Goal: Transaction & Acquisition: Purchase product/service

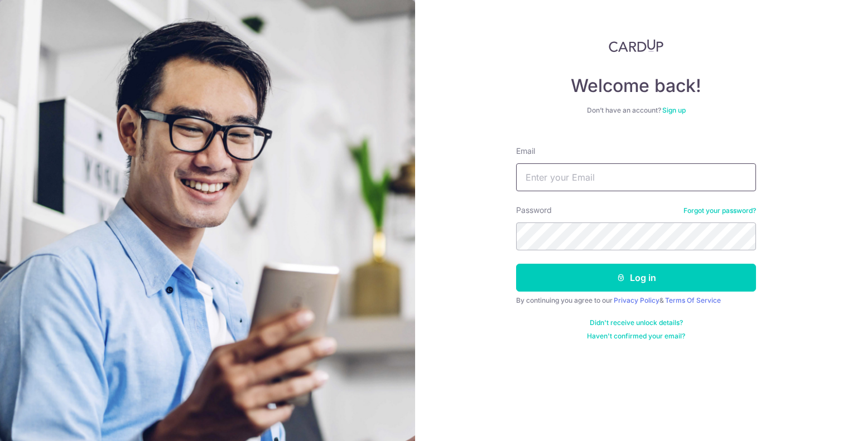
click at [638, 180] on input "Email" at bounding box center [636, 177] width 240 height 28
type input "kelwin.li@gmail.com"
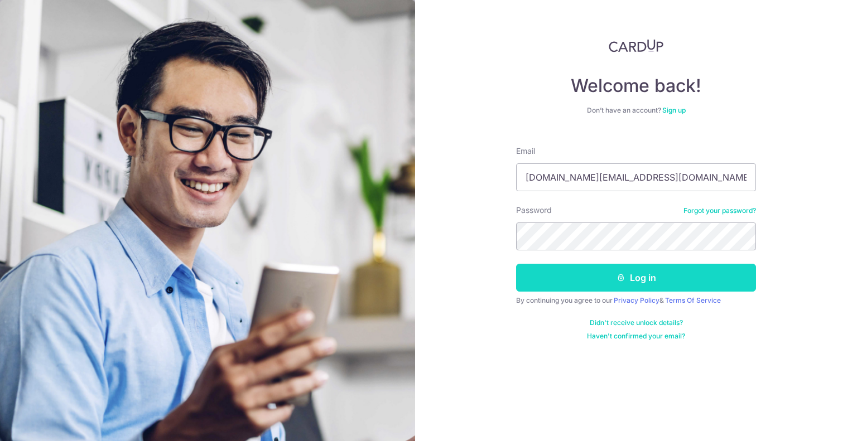
click at [597, 281] on button "Log in" at bounding box center [636, 278] width 240 height 28
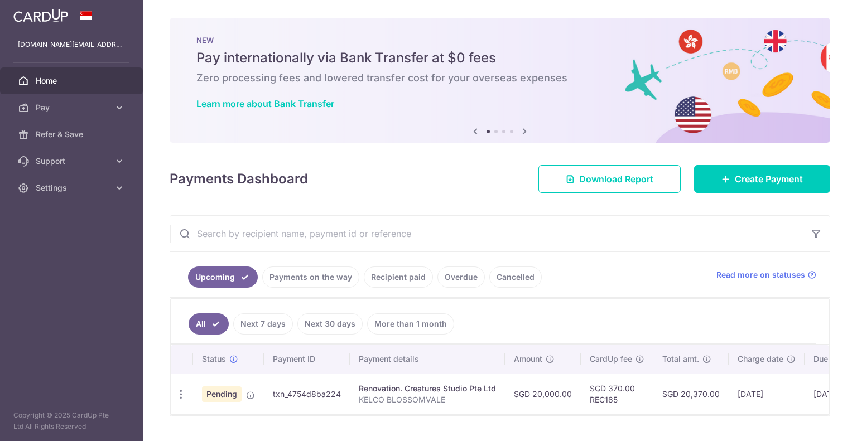
scroll to position [31, 0]
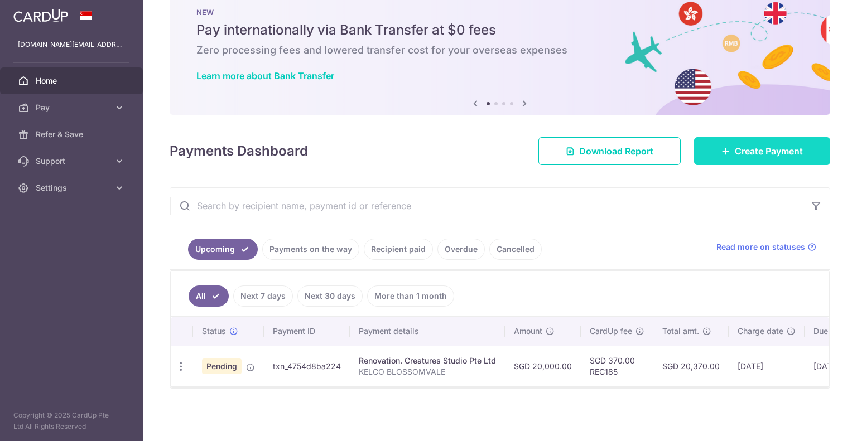
click at [736, 144] on span "Create Payment" at bounding box center [769, 150] width 68 height 13
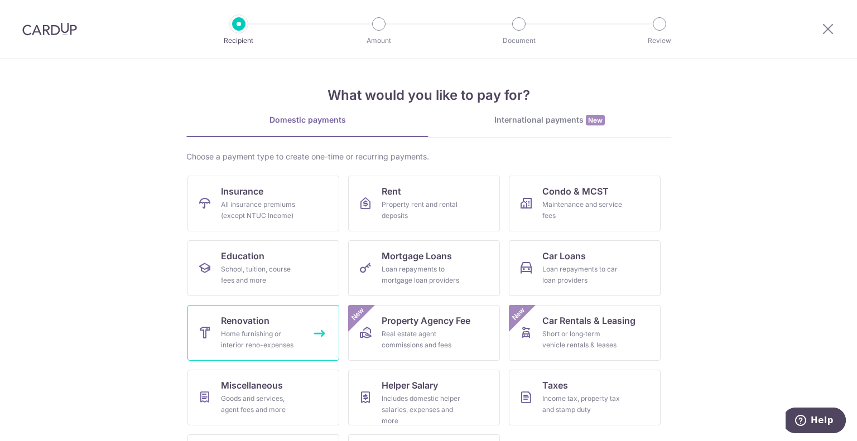
click at [271, 318] on link "Renovation Home furnishing or interior reno-expenses" at bounding box center [263, 333] width 152 height 56
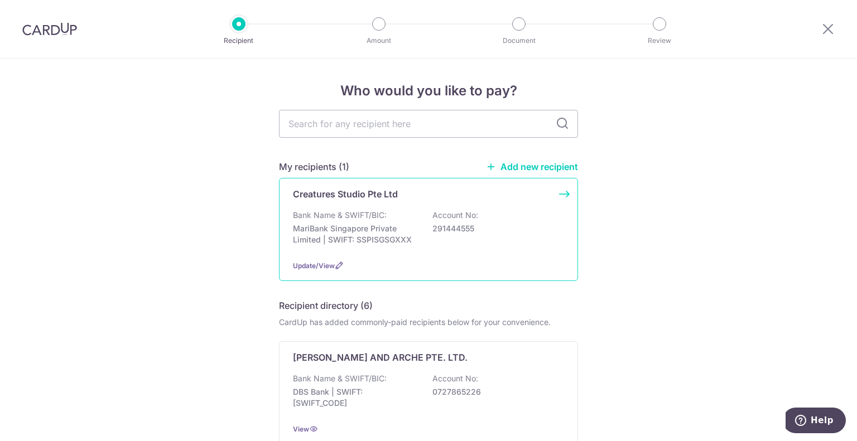
click at [408, 223] on div "Bank Name & SWIFT/BIC: MariBank Singapore Private Limited | SWIFT: SSPISGSGXXX …" at bounding box center [428, 230] width 271 height 41
click at [361, 219] on p "Bank Name & SWIFT/BIC:" at bounding box center [340, 215] width 94 height 11
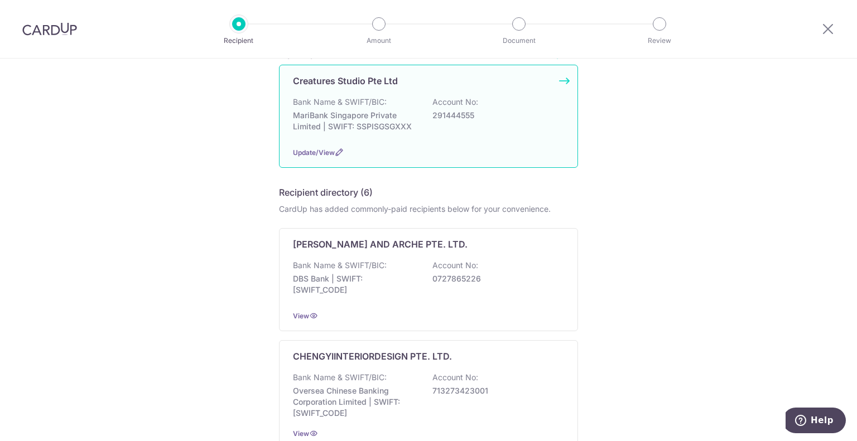
scroll to position [114, 0]
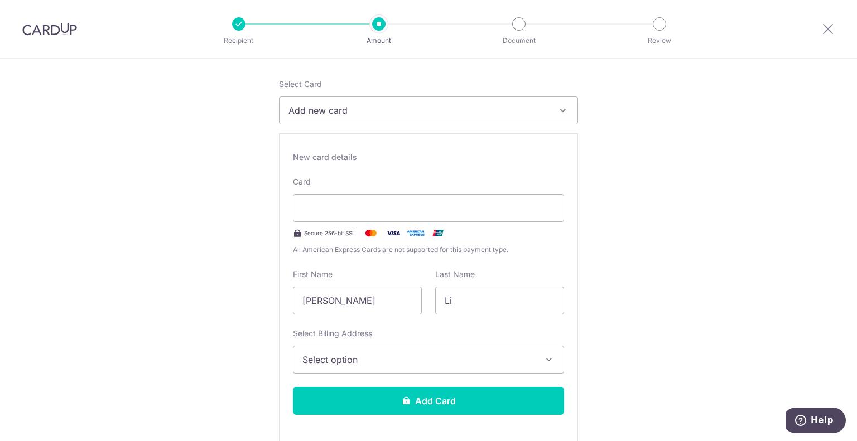
scroll to position [102, 0]
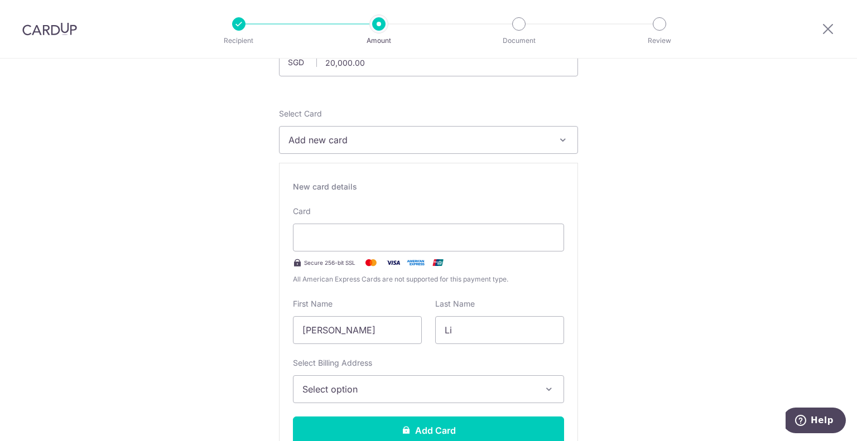
click at [314, 156] on div "Select Card Add new card Add credit card Your Cards **** 4195 **** 6957 Secure …" at bounding box center [428, 290] width 299 height 364
click at [332, 138] on span "Add new card" at bounding box center [418, 139] width 260 height 13
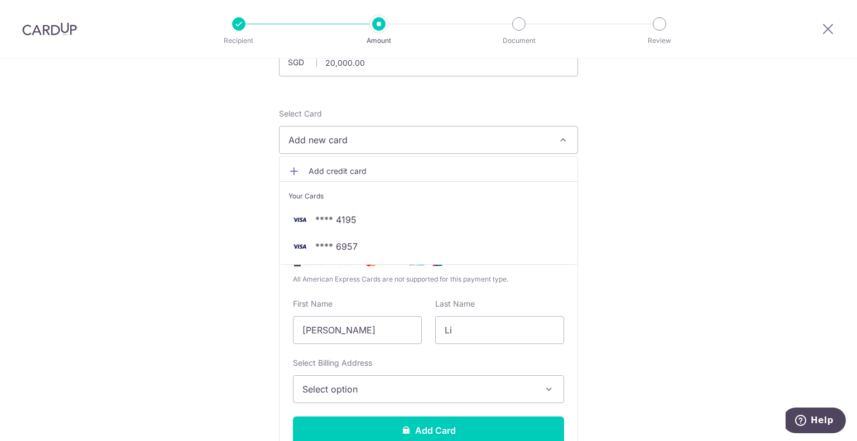
click at [295, 167] on icon at bounding box center [293, 171] width 11 height 11
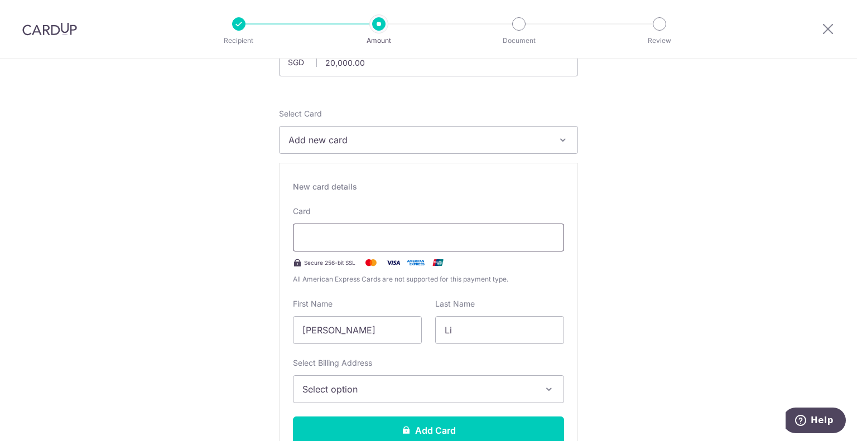
click at [319, 235] on div at bounding box center [428, 238] width 271 height 28
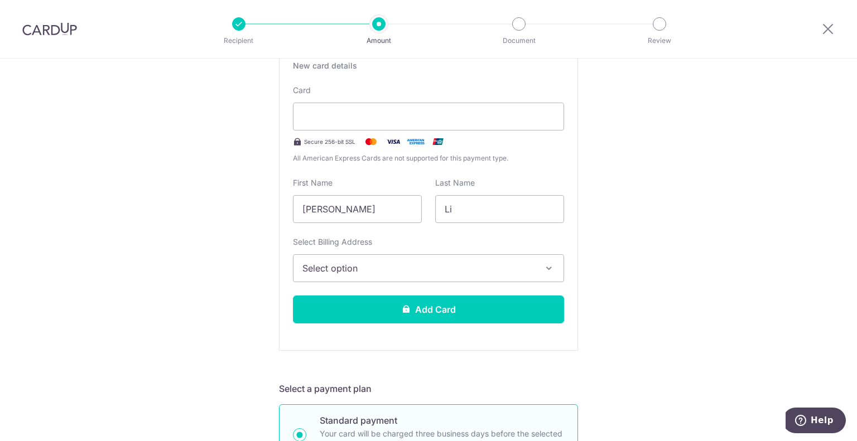
scroll to position [204, 0]
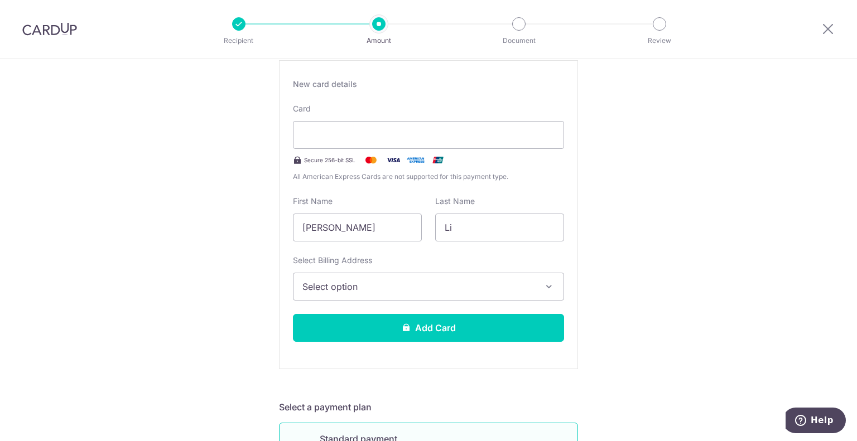
click at [367, 243] on div "New card details Card Secure 256-bit SSL All American Express Cards are not sup…" at bounding box center [428, 214] width 299 height 309
click at [380, 211] on div "First Name Jingwei Kelwin" at bounding box center [357, 219] width 129 height 46
click at [378, 218] on input "[PERSON_NAME]" at bounding box center [357, 228] width 129 height 28
click at [388, 144] on div at bounding box center [428, 135] width 271 height 28
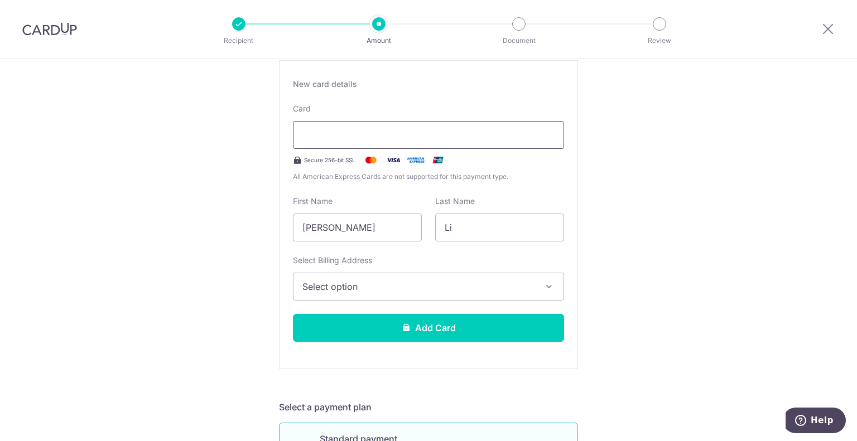
click at [388, 144] on div at bounding box center [428, 135] width 271 height 28
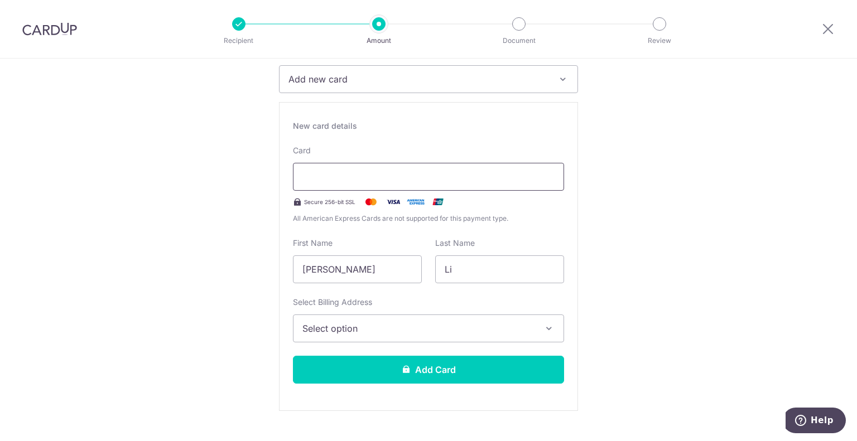
scroll to position [162, 0]
click at [335, 175] on div at bounding box center [428, 177] width 271 height 28
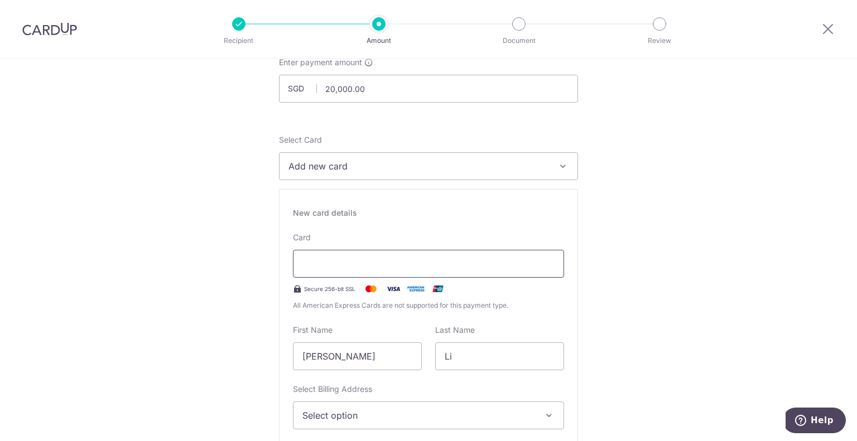
scroll to position [75, 0]
click at [320, 167] on span "Add new card" at bounding box center [418, 166] width 260 height 13
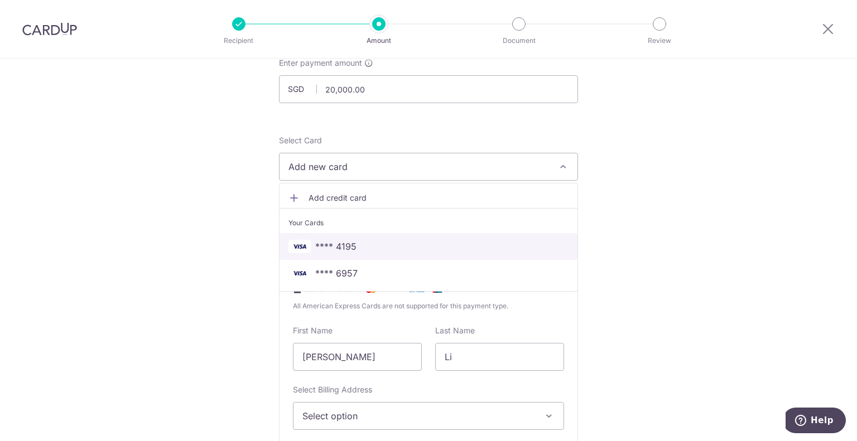
click at [328, 243] on span "**** 4195" at bounding box center [335, 246] width 41 height 13
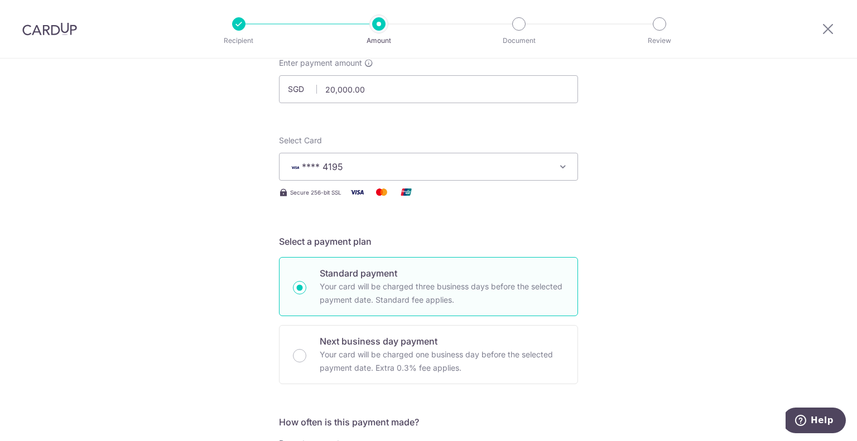
click at [325, 165] on span "**** 4195" at bounding box center [322, 166] width 41 height 11
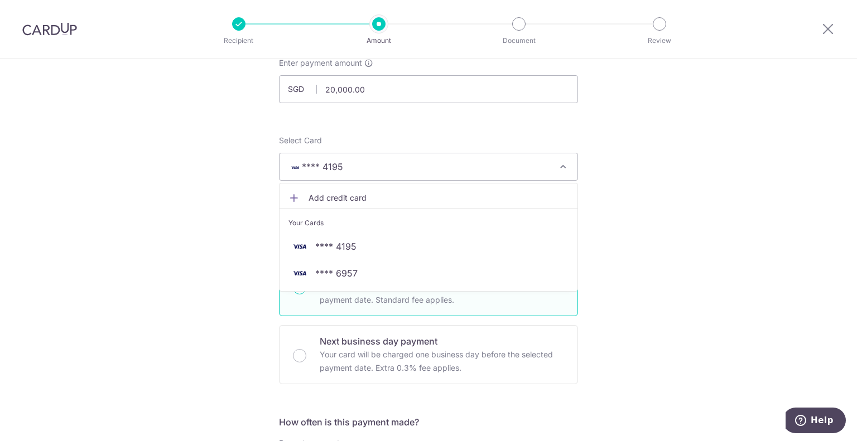
click at [316, 202] on span "Add credit card" at bounding box center [438, 197] width 260 height 11
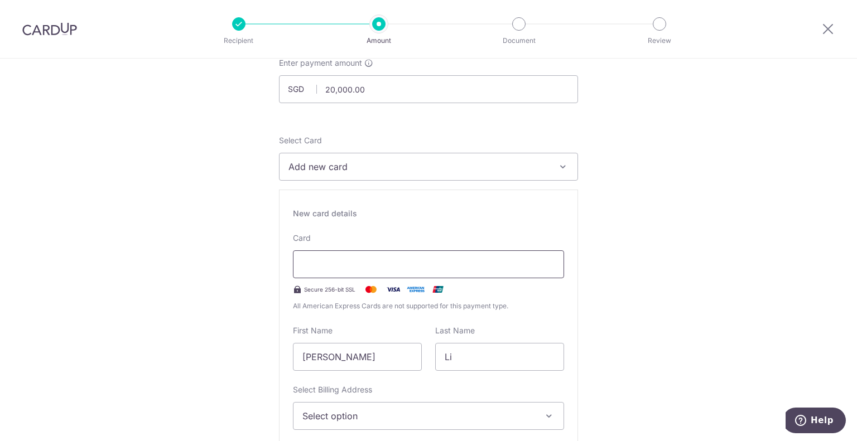
click at [320, 253] on div at bounding box center [428, 264] width 271 height 28
click at [312, 257] on div at bounding box center [428, 264] width 271 height 28
click at [308, 264] on div at bounding box center [428, 264] width 271 height 28
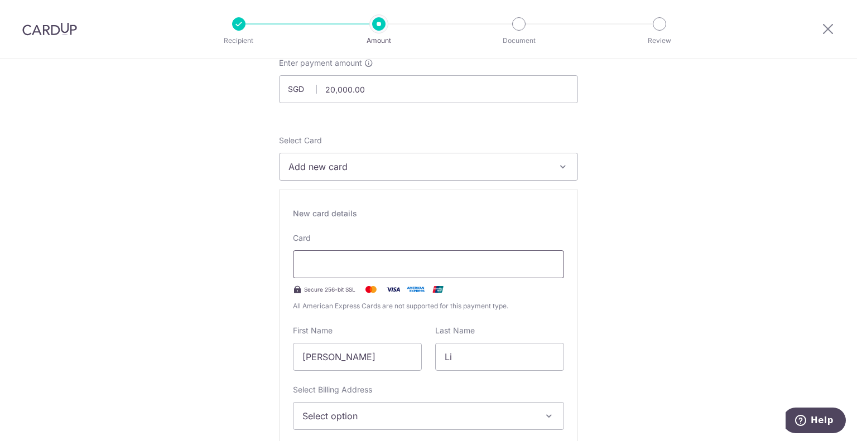
click at [308, 264] on div at bounding box center [428, 264] width 271 height 28
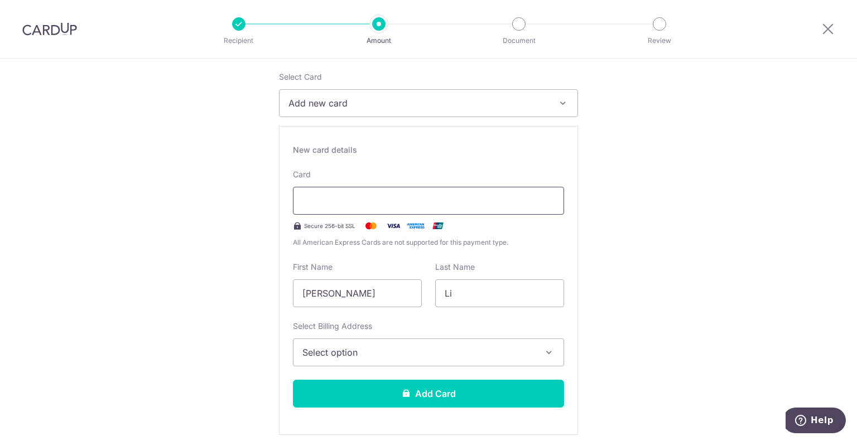
scroll to position [140, 0]
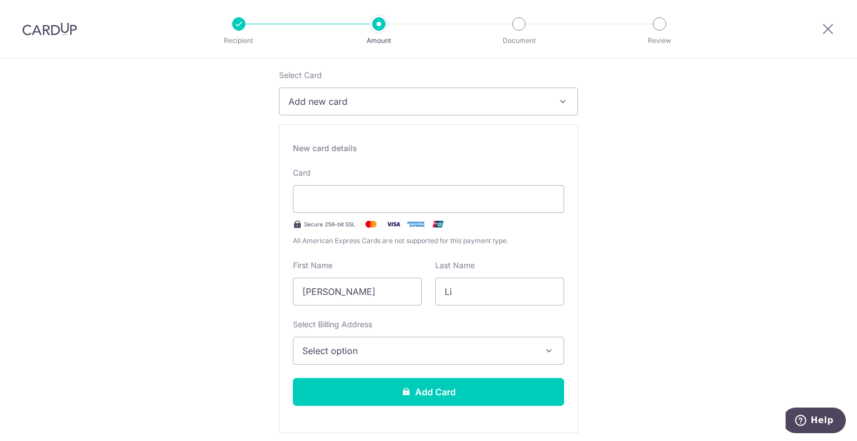
click at [372, 336] on div "Select Billing Address Select option Add Billing Address My Billing Addresses b…" at bounding box center [428, 342] width 271 height 46
click at [372, 345] on span "Select option" at bounding box center [418, 350] width 232 height 13
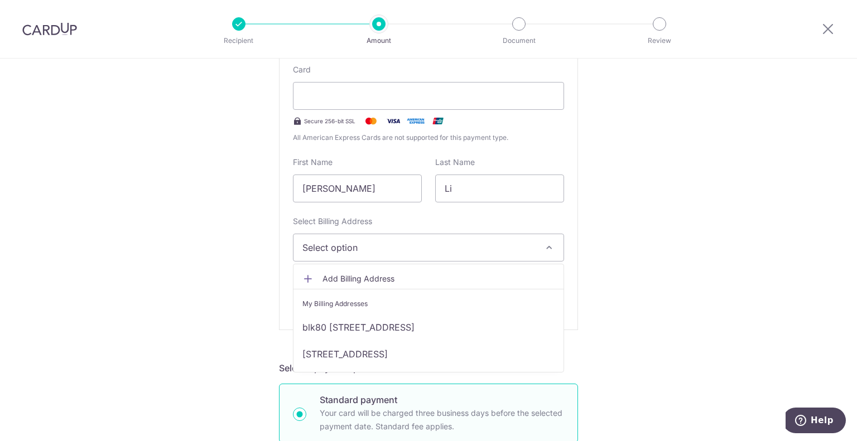
scroll to position [243, 0]
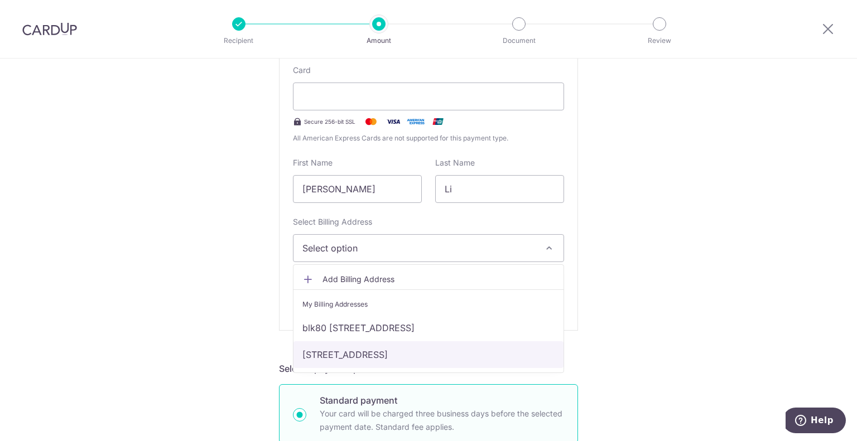
click at [396, 350] on link "[STREET_ADDRESS]" at bounding box center [428, 354] width 270 height 27
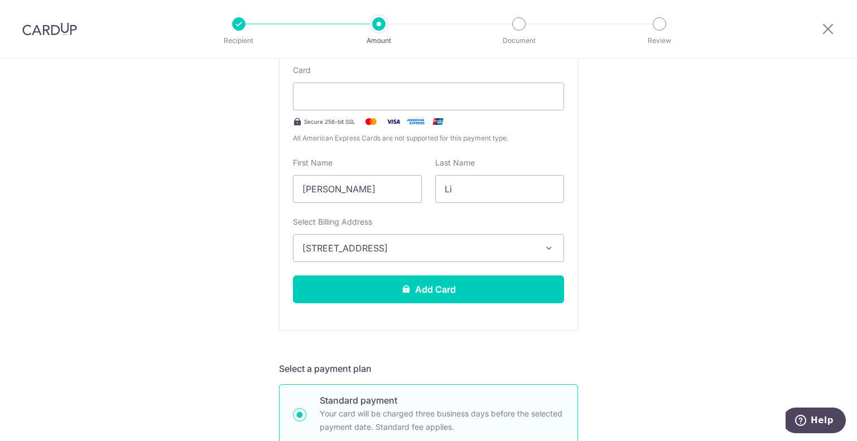
scroll to position [144, 0]
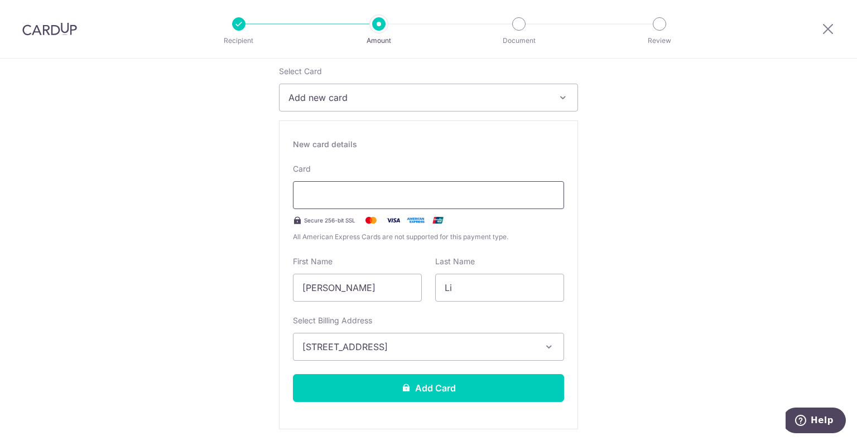
click at [407, 198] on div at bounding box center [428, 195] width 271 height 28
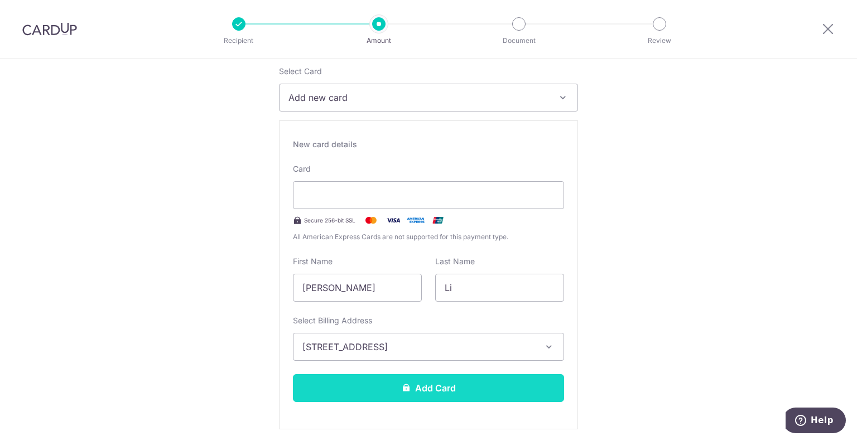
click at [422, 390] on button "Add Card" at bounding box center [428, 388] width 271 height 28
type input "Create Schedule"
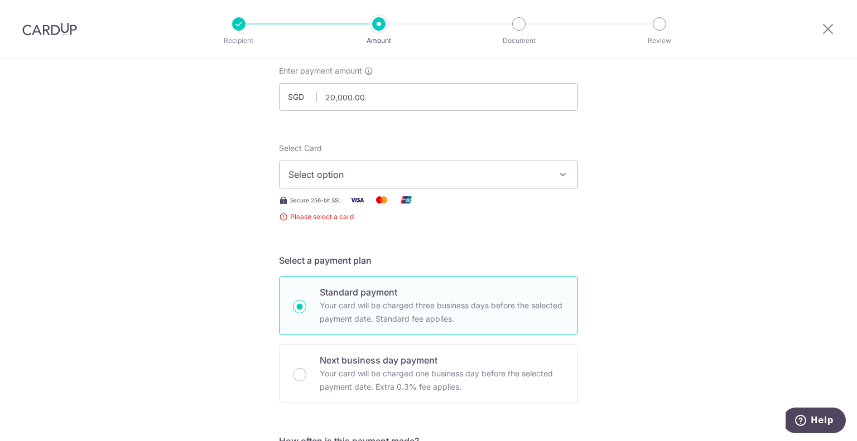
scroll to position [65, 0]
click at [345, 181] on span "Select option" at bounding box center [418, 176] width 260 height 13
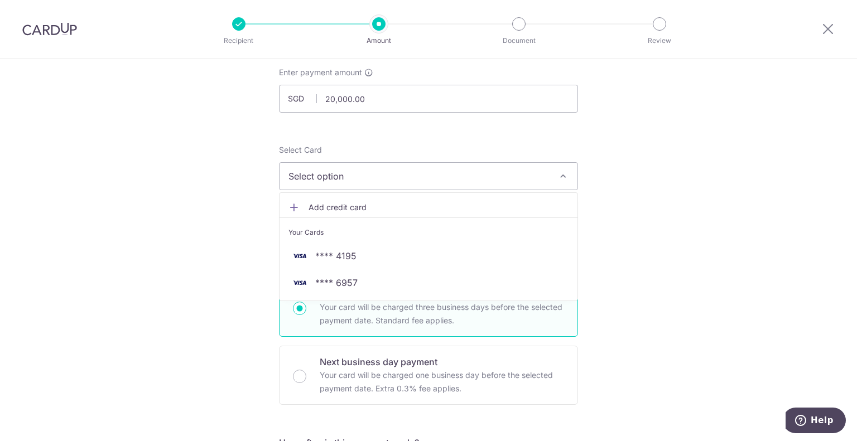
click at [288, 203] on icon at bounding box center [293, 207] width 11 height 11
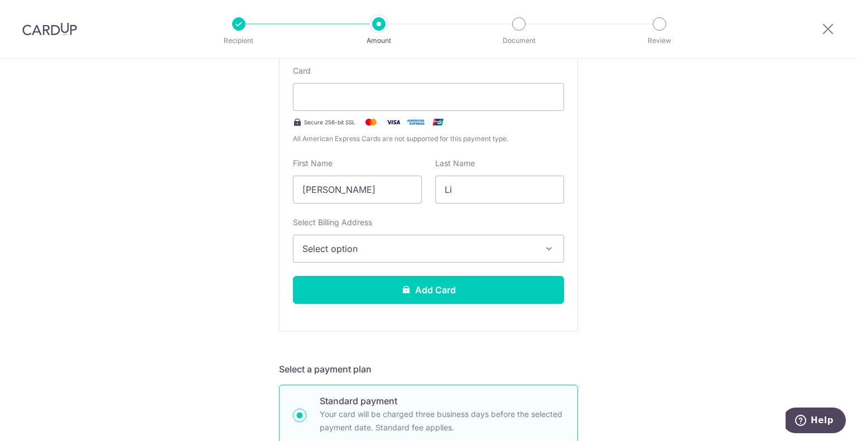
scroll to position [242, 0]
click at [464, 249] on span "Select option" at bounding box center [418, 249] width 232 height 13
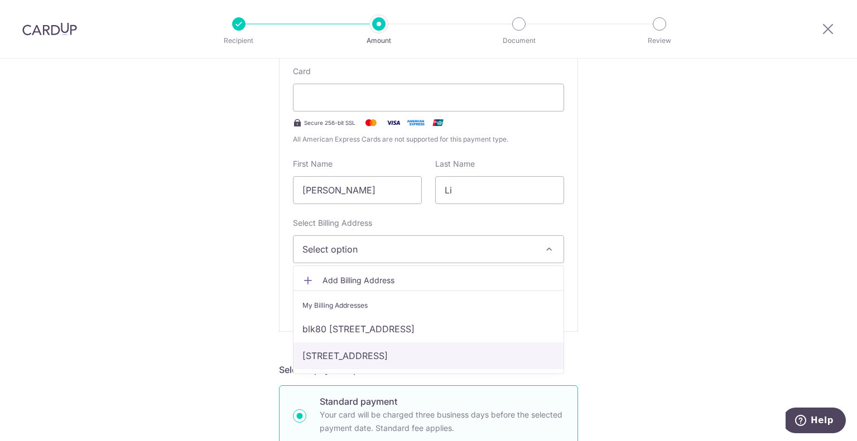
click at [399, 352] on link "[STREET_ADDRESS]" at bounding box center [428, 356] width 270 height 27
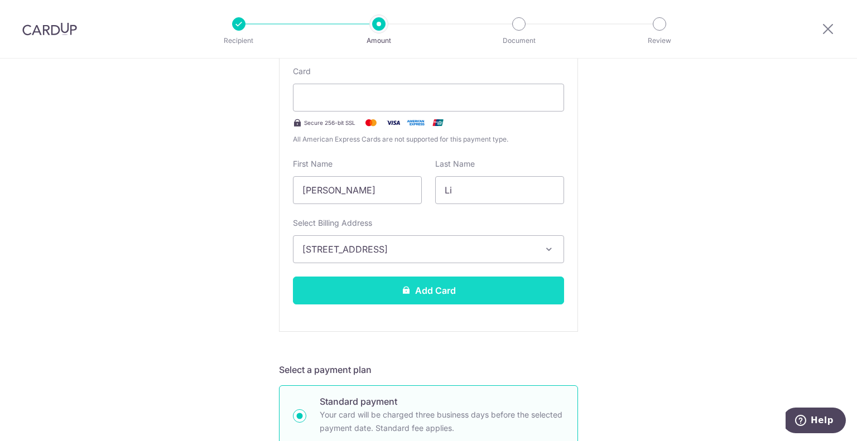
click at [457, 293] on button "Add Card" at bounding box center [428, 291] width 271 height 28
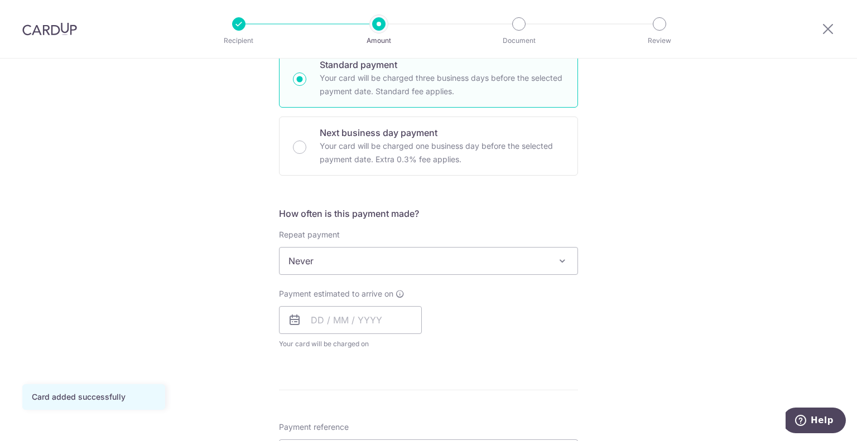
scroll to position [286, 0]
click at [448, 252] on span "Never" at bounding box center [428, 258] width 298 height 27
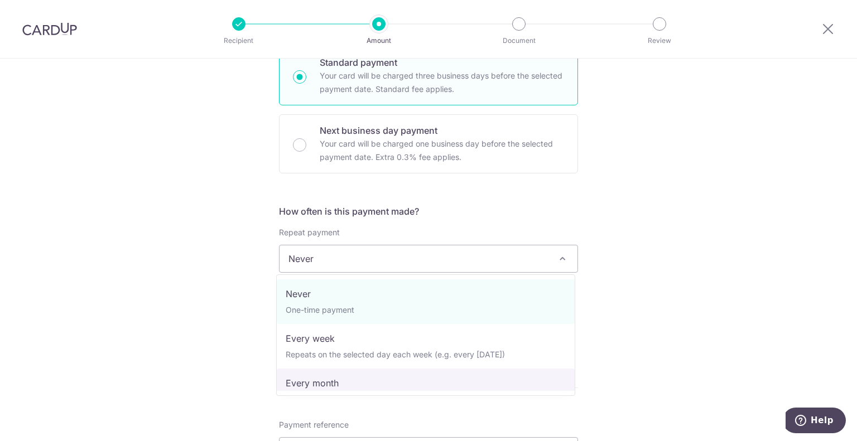
select select "3"
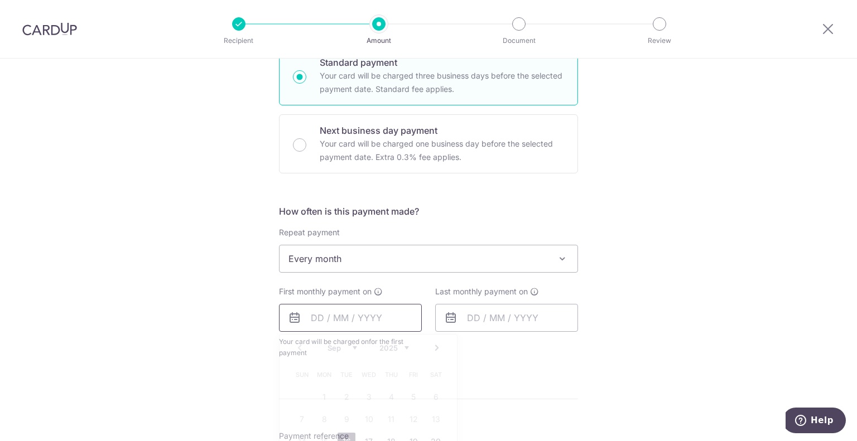
click at [351, 323] on input "text" at bounding box center [350, 318] width 143 height 28
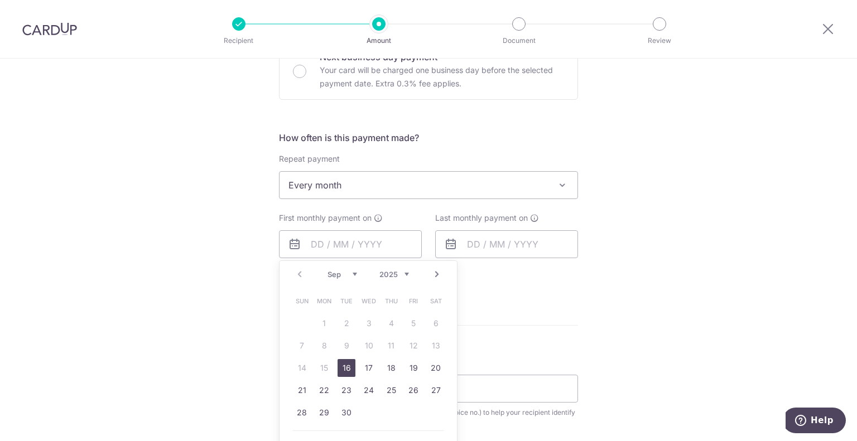
click at [341, 368] on link "16" at bounding box center [346, 368] width 18 height 18
type input "[DATE]"
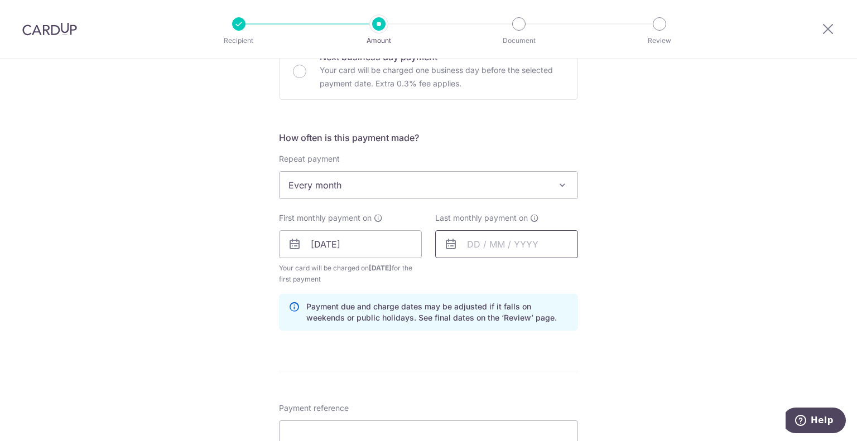
click at [493, 244] on input "text" at bounding box center [506, 244] width 143 height 28
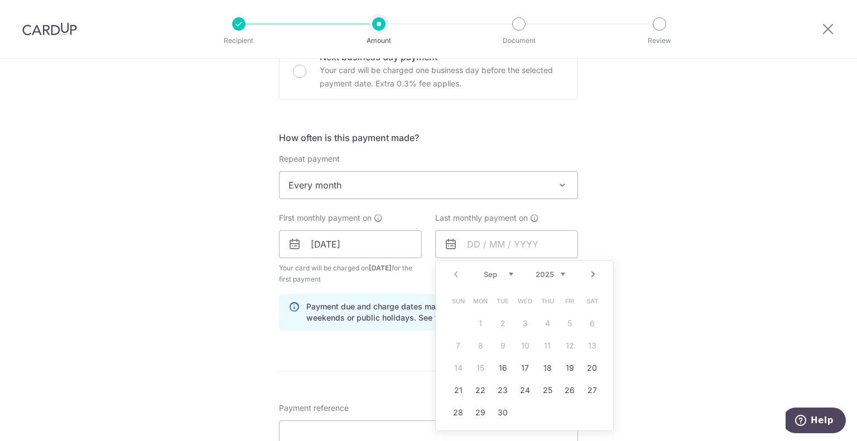
click at [504, 267] on div "Prev Next Sep Oct Nov [DATE] 2026 2027 2028 2029 2030 2031 2032 2033 2034 2035" at bounding box center [524, 274] width 177 height 27
click at [505, 274] on select "Sep Oct Nov Dec" at bounding box center [499, 274] width 30 height 9
click at [569, 367] on link "17" at bounding box center [570, 368] width 18 height 18
type input "[DATE]"
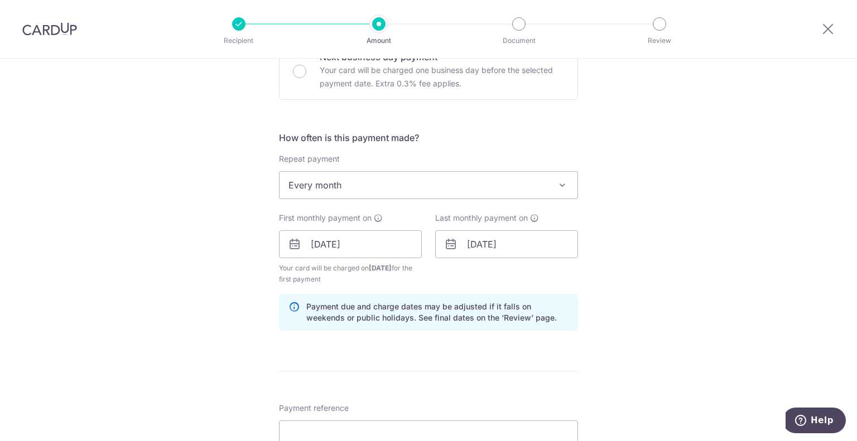
click at [636, 288] on div "Tell us more about your payment Enter payment amount SGD 20,000.00 20000.00 Car…" at bounding box center [428, 269] width 857 height 1141
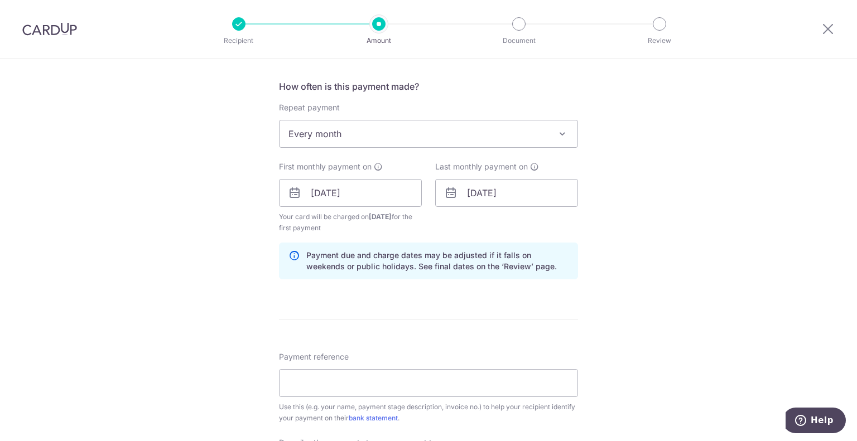
scroll to position [529, 0]
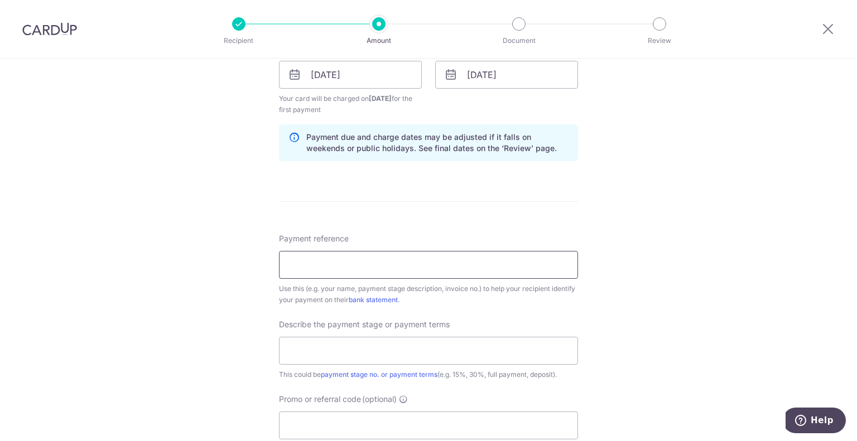
click at [493, 266] on input "Payment reference" at bounding box center [428, 265] width 299 height 28
type input "blossomvale reno"
click at [365, 352] on input "text" at bounding box center [428, 351] width 299 height 28
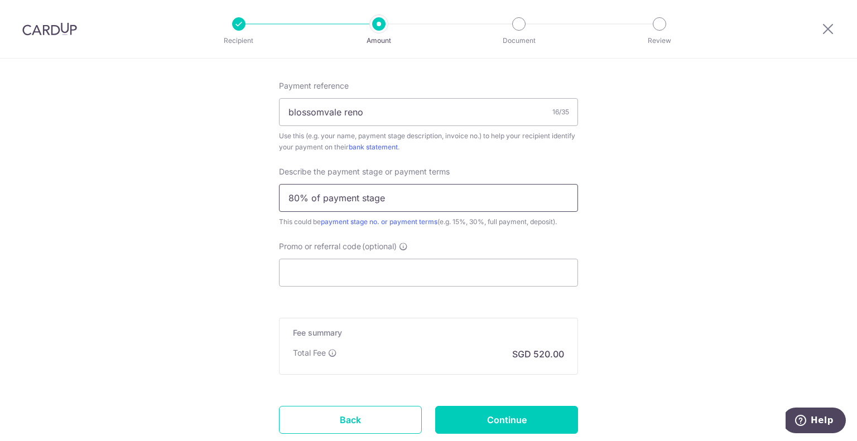
scroll to position [683, 0]
type input "80% of payment stage"
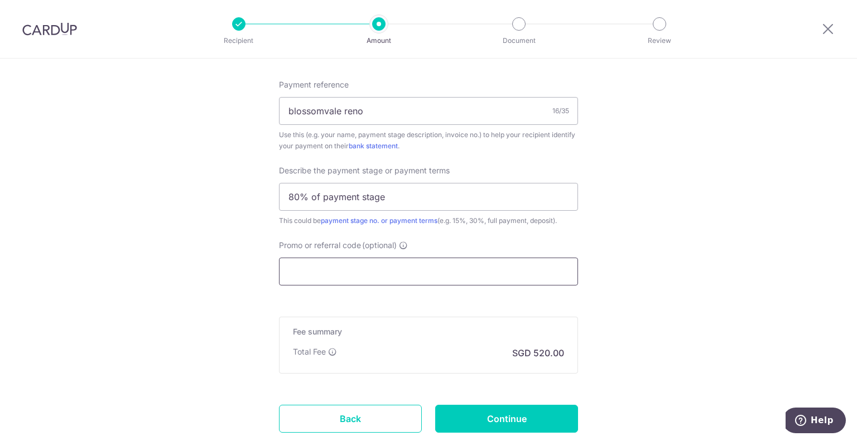
click at [335, 275] on input "Promo or referral code (optional)" at bounding box center [428, 272] width 299 height 28
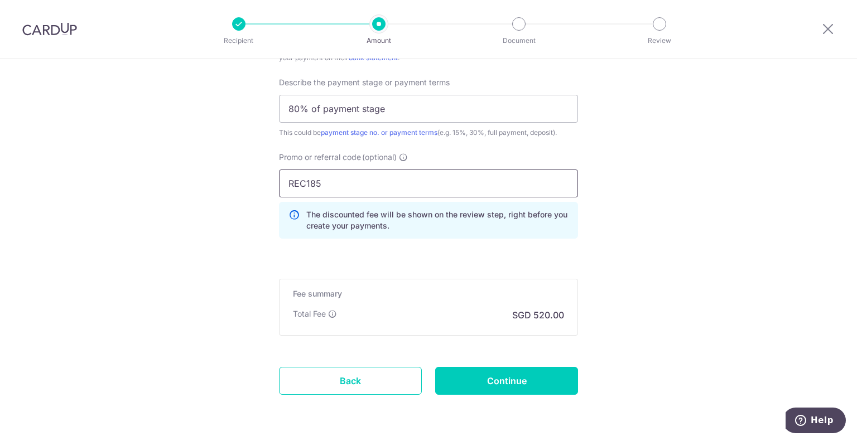
scroll to position [772, 0]
type input "REC185"
click at [480, 375] on input "Continue" at bounding box center [506, 381] width 143 height 28
type input "Create Schedule"
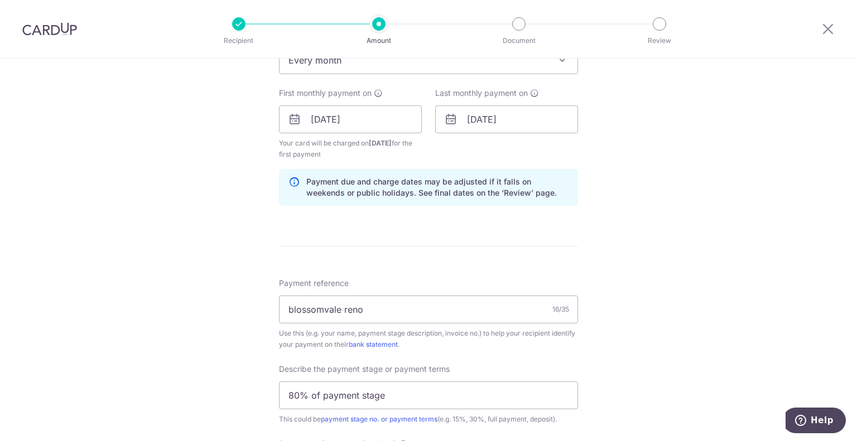
scroll to position [353, 0]
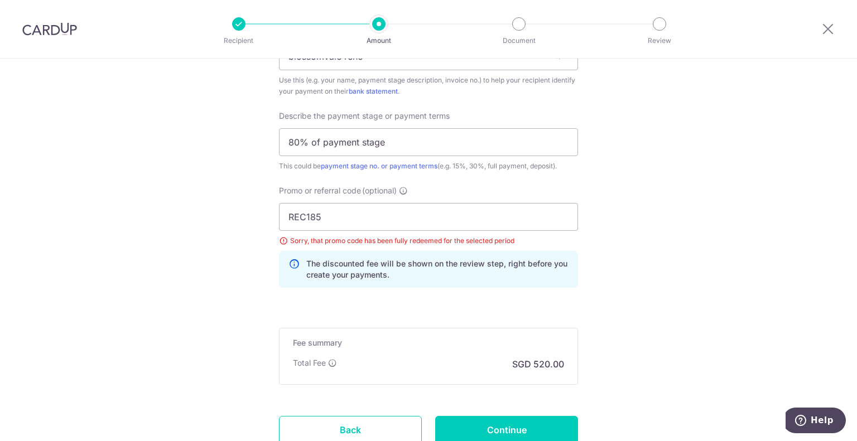
click at [50, 28] on img at bounding box center [49, 28] width 55 height 13
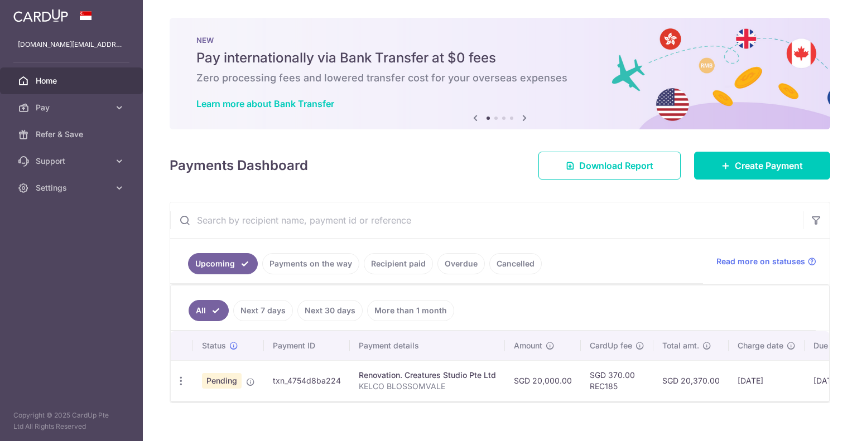
click at [520, 115] on icon at bounding box center [524, 118] width 13 height 14
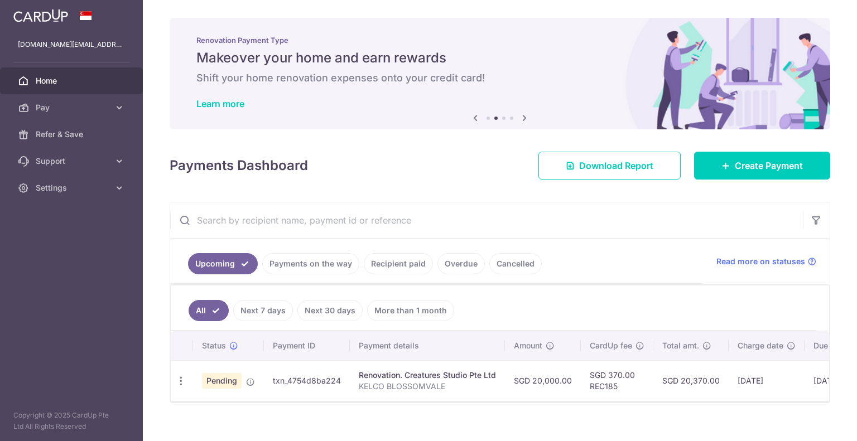
click at [520, 115] on icon at bounding box center [524, 118] width 13 height 14
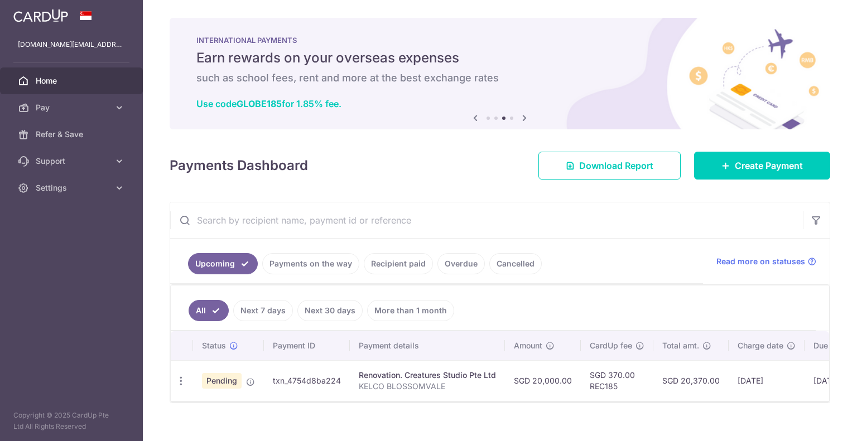
click at [520, 113] on icon at bounding box center [524, 118] width 13 height 14
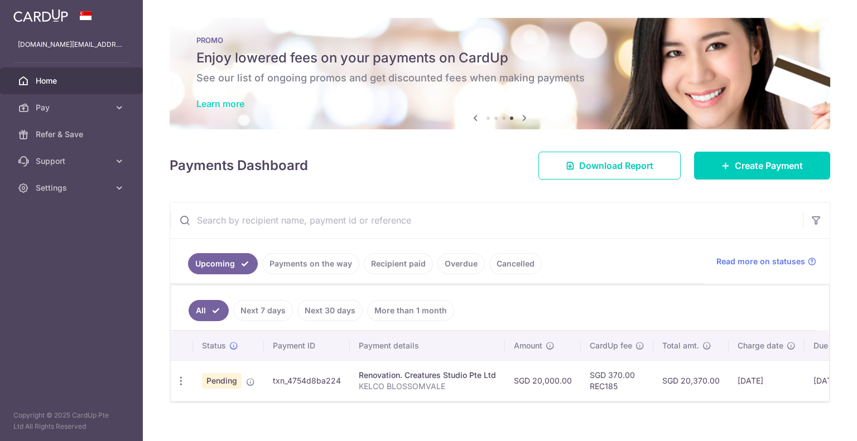
click at [223, 104] on link "Learn more" at bounding box center [220, 103] width 48 height 11
